Goal: Navigation & Orientation: Find specific page/section

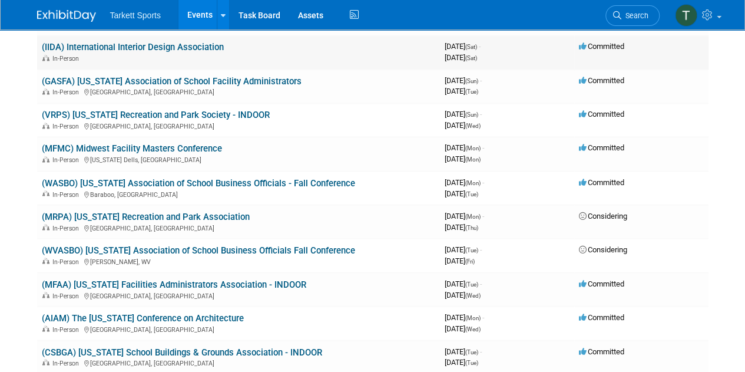
scroll to position [1002, 0]
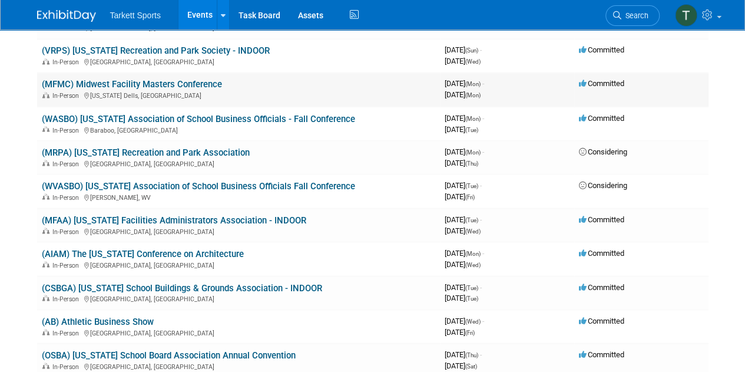
click at [152, 87] on link "(MFMC) Midwest Facility Masters Conference" at bounding box center [132, 84] width 180 height 11
drag, startPoint x: 356, startPoint y: 268, endPoint x: 365, endPoint y: 263, distance: 10.5
click at [190, 115] on link "(WASBO) Wisconsin Association of School Business Officials - Fall Conference" at bounding box center [198, 118] width 313 height 11
